Goal: Navigation & Orientation: Understand site structure

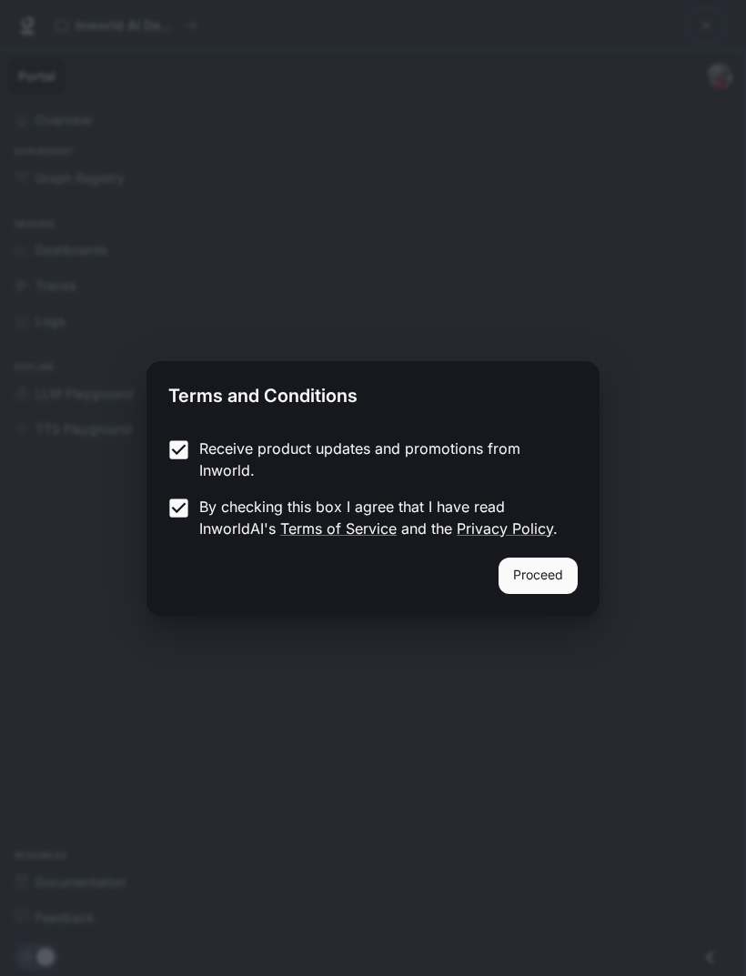
click at [547, 580] on button "Proceed" at bounding box center [537, 575] width 79 height 36
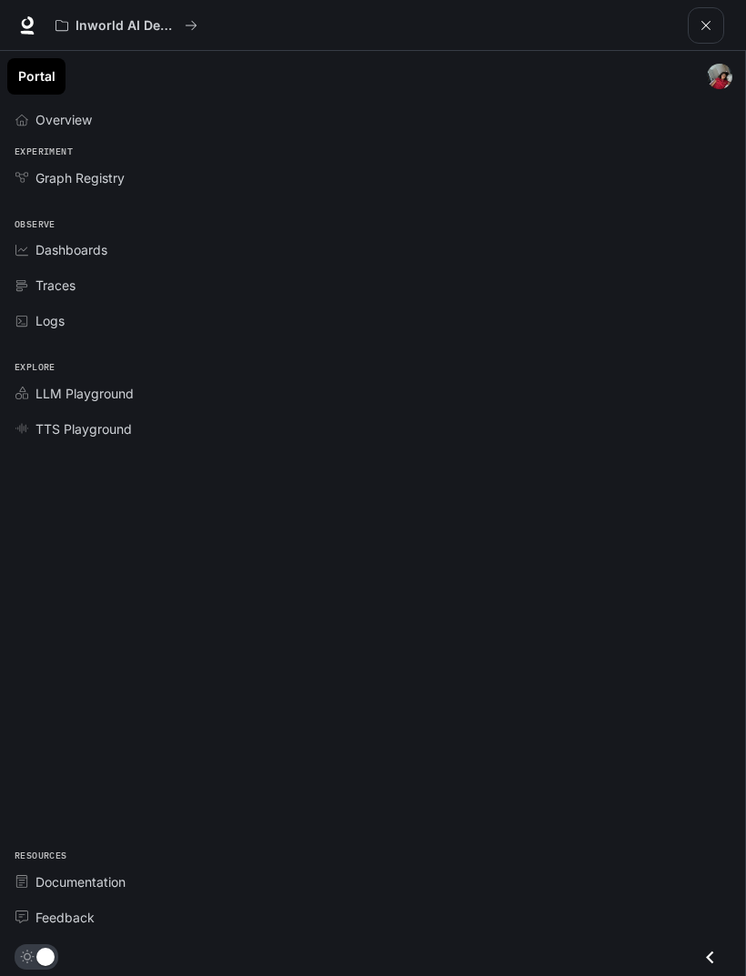
click at [66, 122] on span "Overview" at bounding box center [63, 119] width 56 height 19
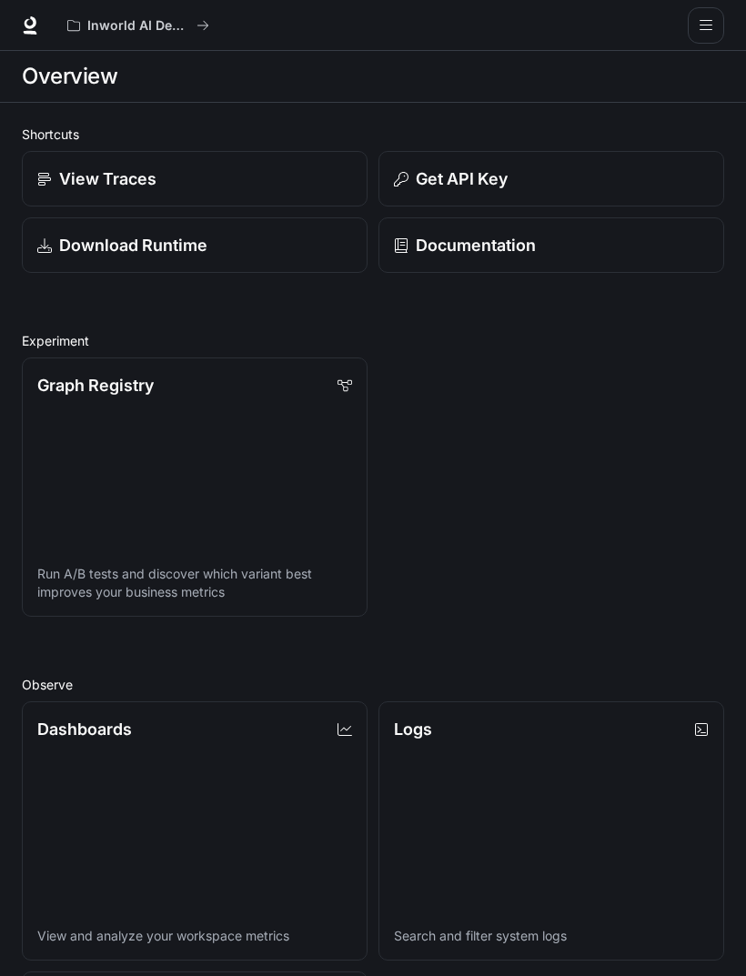
click at [0, 17] on div at bounding box center [29, 25] width 59 height 25
click at [0, 16] on div at bounding box center [29, 25] width 59 height 25
click at [133, 9] on button "Inworld AI Demos" at bounding box center [138, 25] width 158 height 36
click at [21, 24] on icon at bounding box center [30, 25] width 18 height 18
